Goal: Information Seeking & Learning: Find specific fact

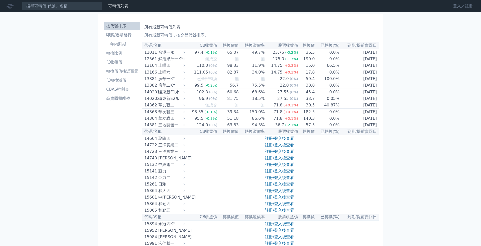
click at [461, 6] on link "登入／註冊" at bounding box center [463, 6] width 28 height 8
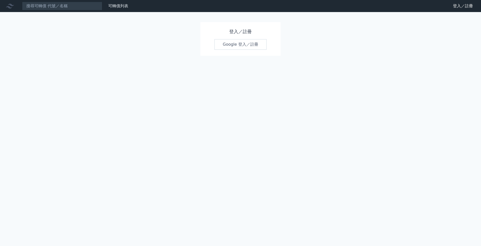
click at [255, 42] on link "Google 登入／註冊" at bounding box center [240, 44] width 52 height 11
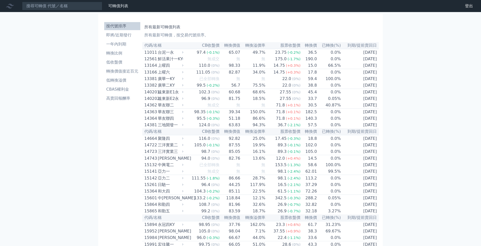
click at [130, 27] on li "按代號排序" at bounding box center [122, 26] width 36 height 6
click at [55, 4] on input at bounding box center [62, 6] width 80 height 9
click at [72, 7] on input at bounding box center [62, 6] width 80 height 9
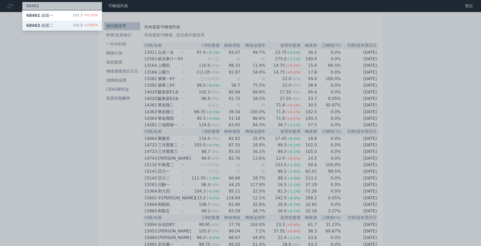
type input "68462"
click at [62, 26] on div "68462 綠茵二 101.8 +0.60%" at bounding box center [62, 26] width 80 height 10
